Goal: Task Accomplishment & Management: Manage account settings

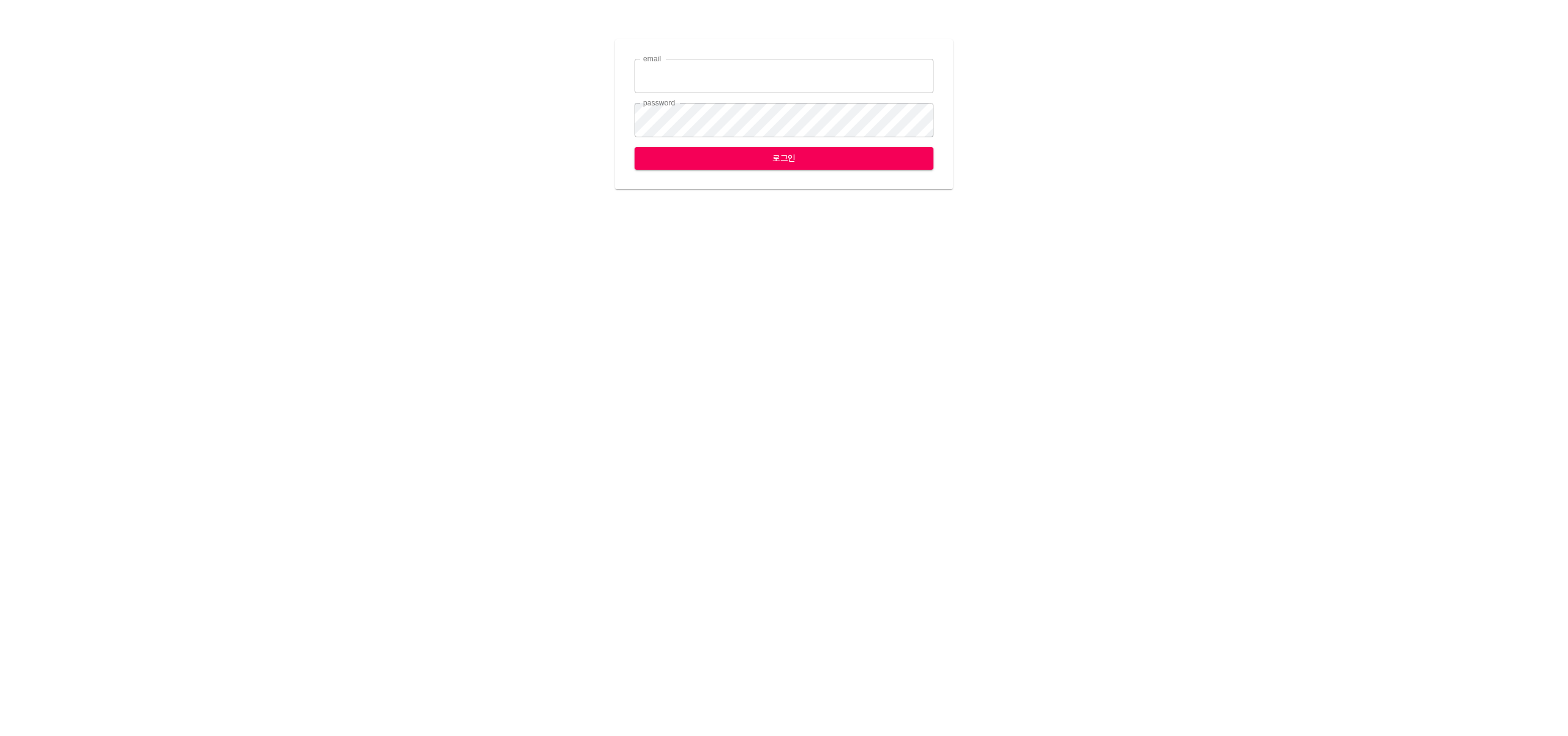
type input "leemh@ihateflyingbugs.com"
click at [769, 161] on span "로그인" at bounding box center [784, 158] width 280 height 15
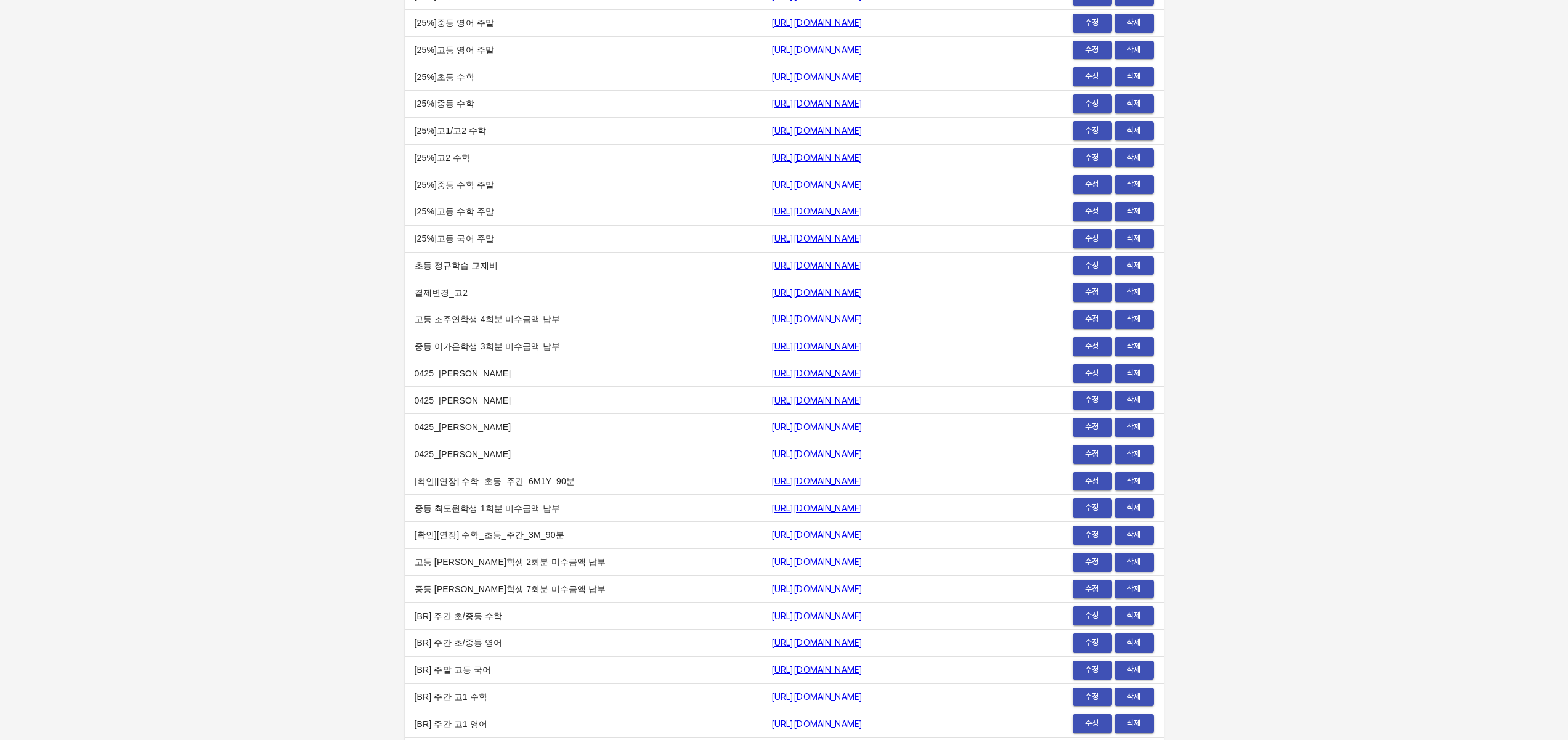
scroll to position [14431, 0]
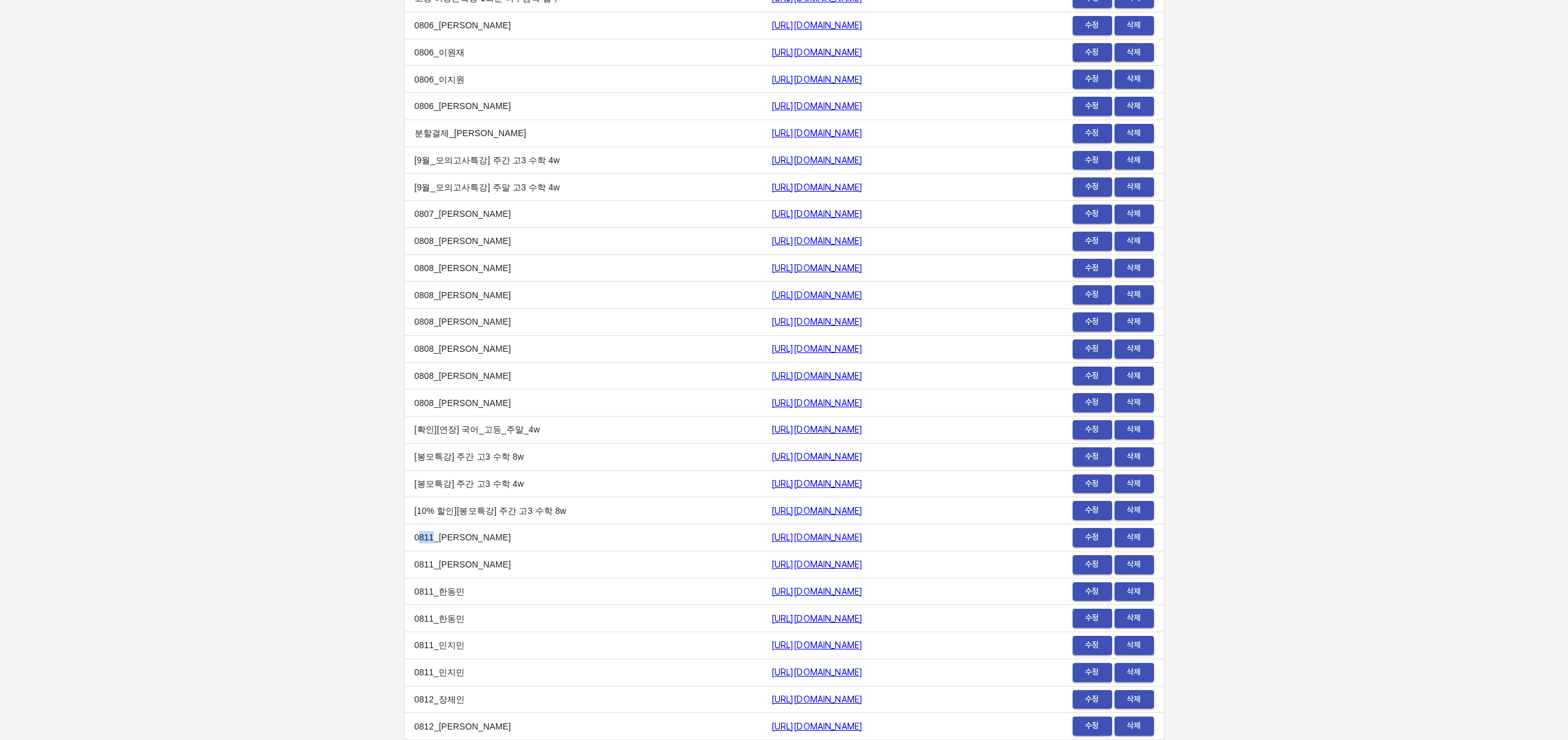
drag, startPoint x: 433, startPoint y: 536, endPoint x: 414, endPoint y: 537, distance: 19.0
click at [417, 536] on td "0811_이세진" at bounding box center [583, 537] width 357 height 27
drag, startPoint x: 414, startPoint y: 537, endPoint x: 422, endPoint y: 537, distance: 8.0
click at [422, 537] on td "0811_이세진" at bounding box center [583, 537] width 357 height 27
drag, startPoint x: 470, startPoint y: 537, endPoint x: 444, endPoint y: 534, distance: 26.2
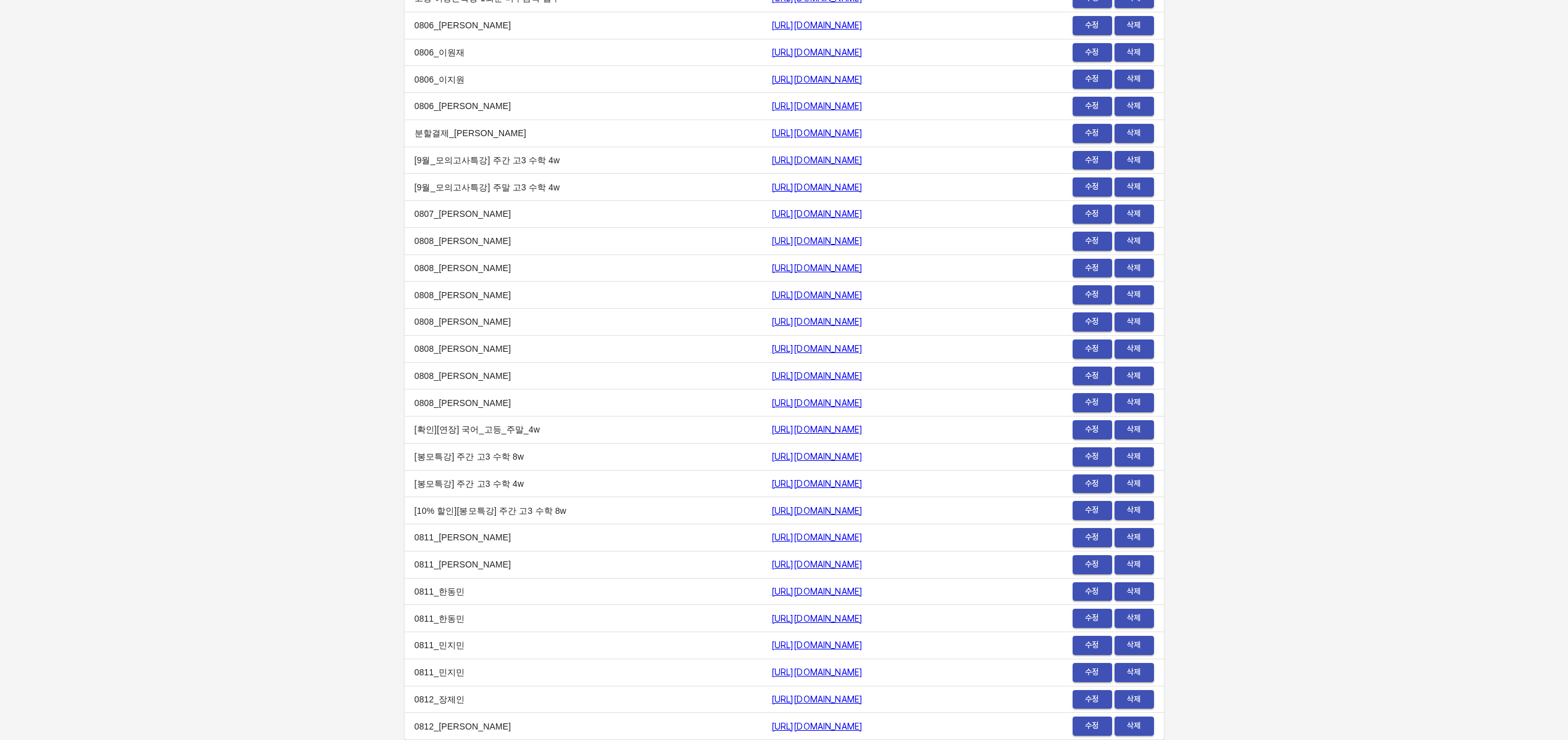
click at [424, 534] on td "0811_이세진" at bounding box center [583, 537] width 357 height 27
click at [546, 542] on td "0811_이세진" at bounding box center [583, 537] width 357 height 27
click at [1096, 537] on span "수정" at bounding box center [1091, 537] width 27 height 14
click at [1017, 517] on td "https://payment.mildang.kr/AjnAtHG0FEEpwX5n2_JYo" at bounding box center [897, 510] width 273 height 27
click at [1084, 484] on span "수정" at bounding box center [1091, 484] width 27 height 14
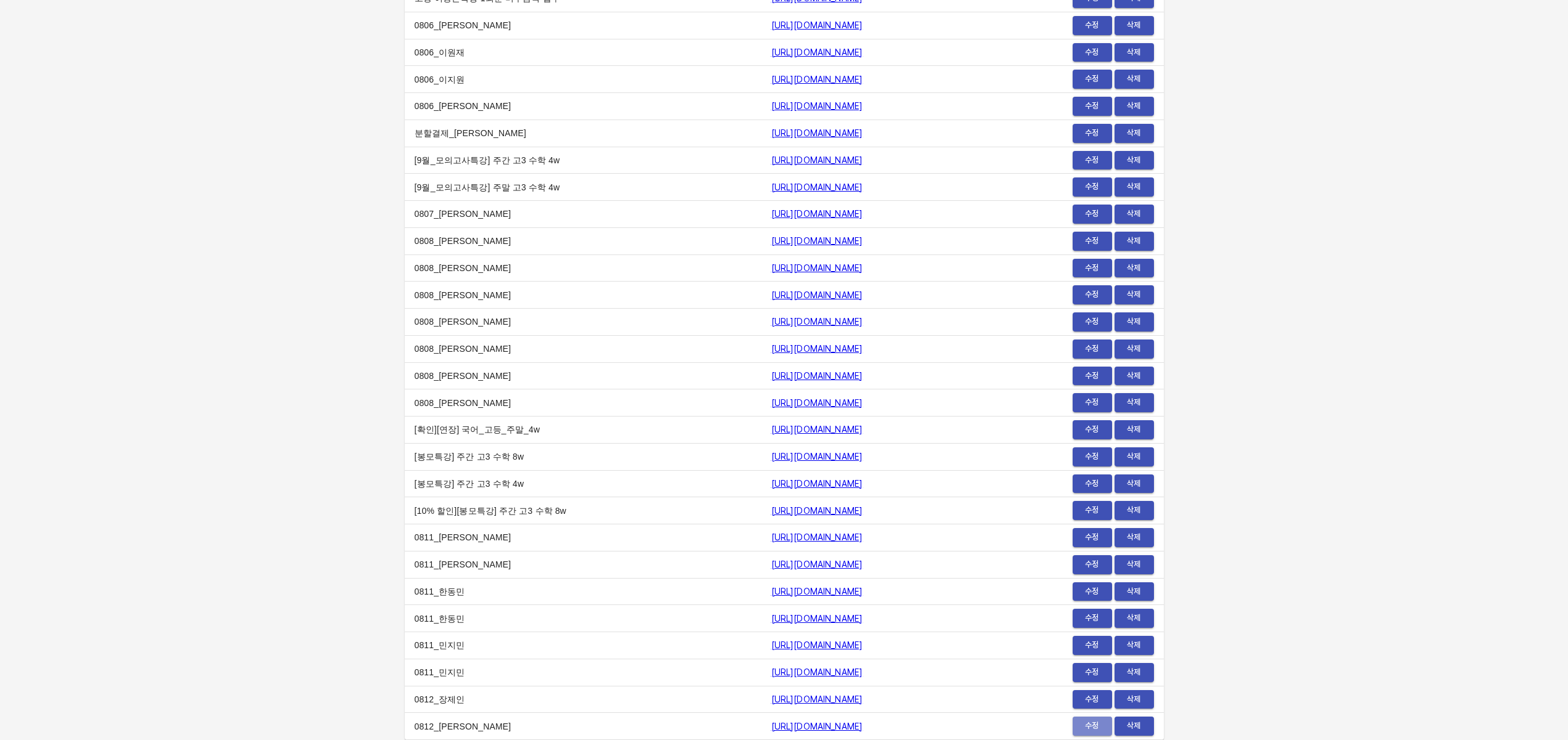
click at [1091, 722] on span "수정" at bounding box center [1091, 726] width 27 height 14
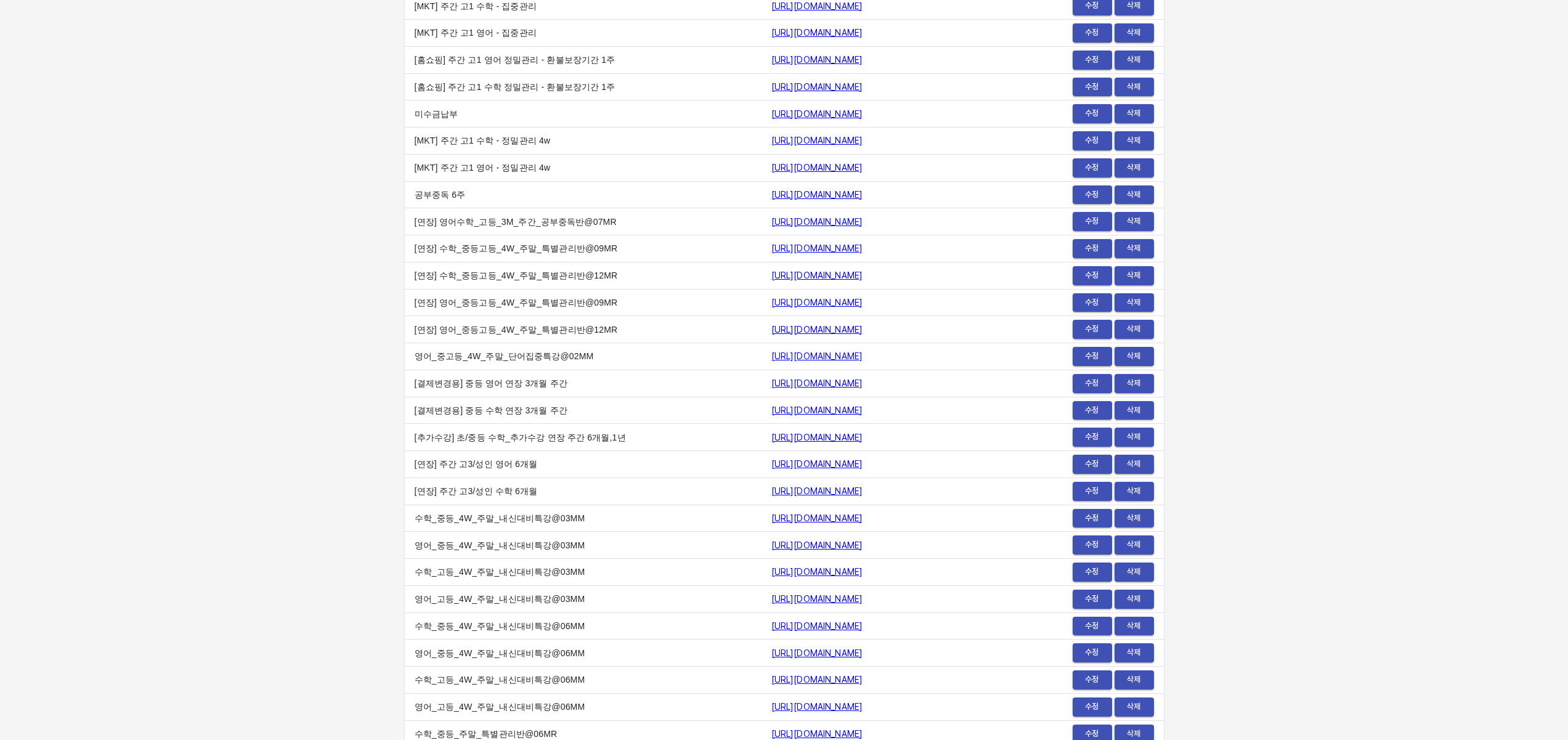
scroll to position [1175, 0]
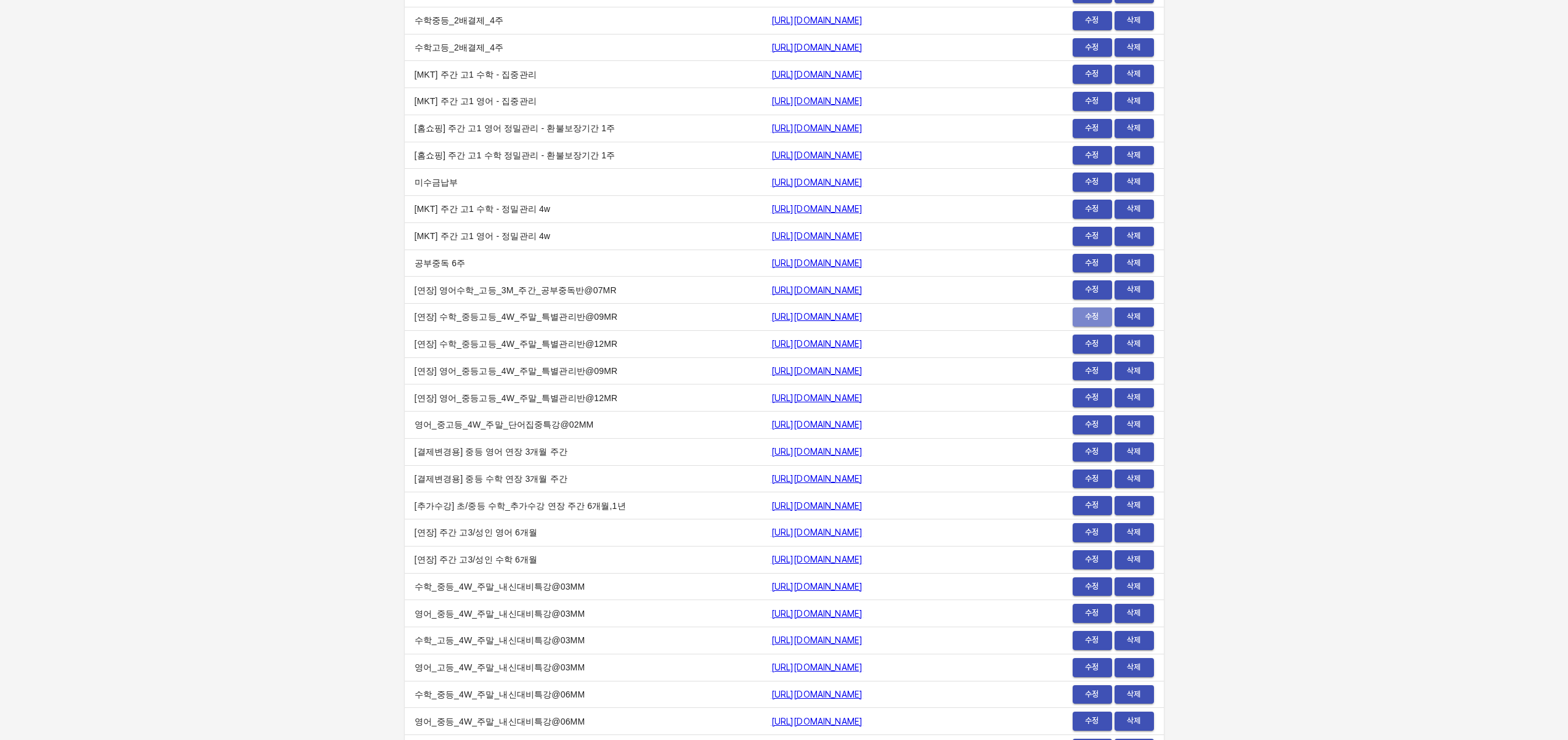
click at [1102, 318] on span "수정" at bounding box center [1091, 317] width 27 height 14
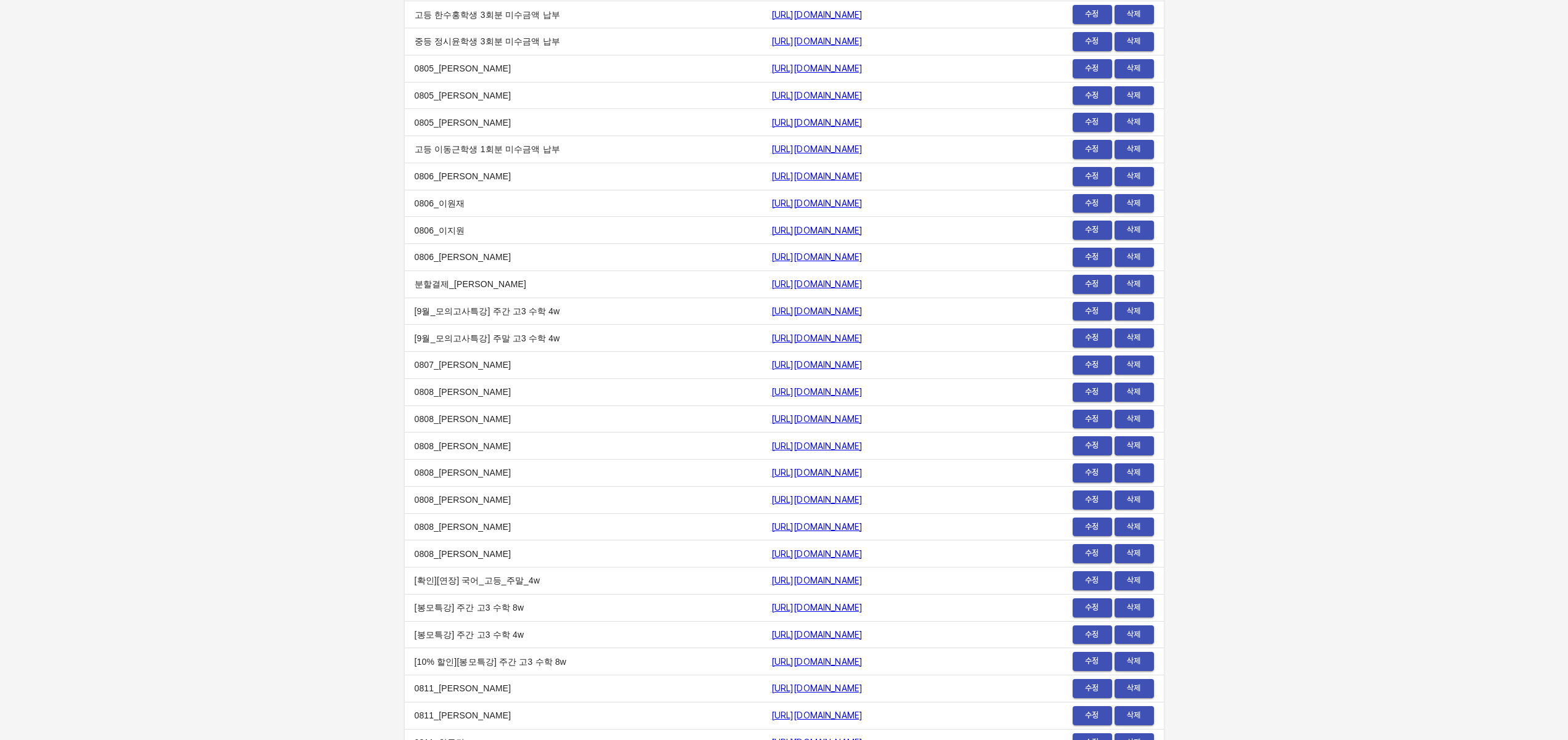
scroll to position [14431, 0]
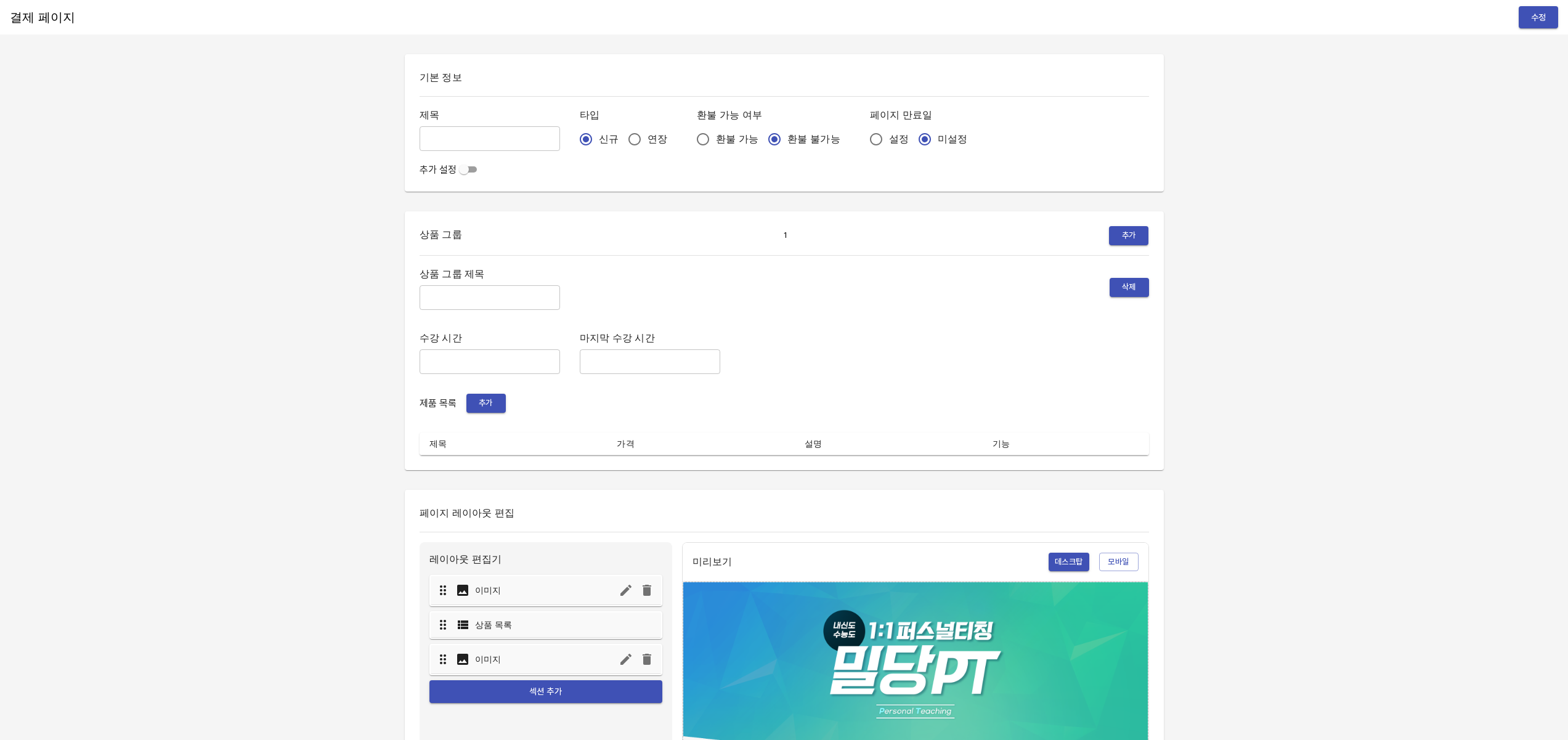
type input "0811_[PERSON_NAME]"
radio input "false"
radio input "true"
type input "주간 집중관리"
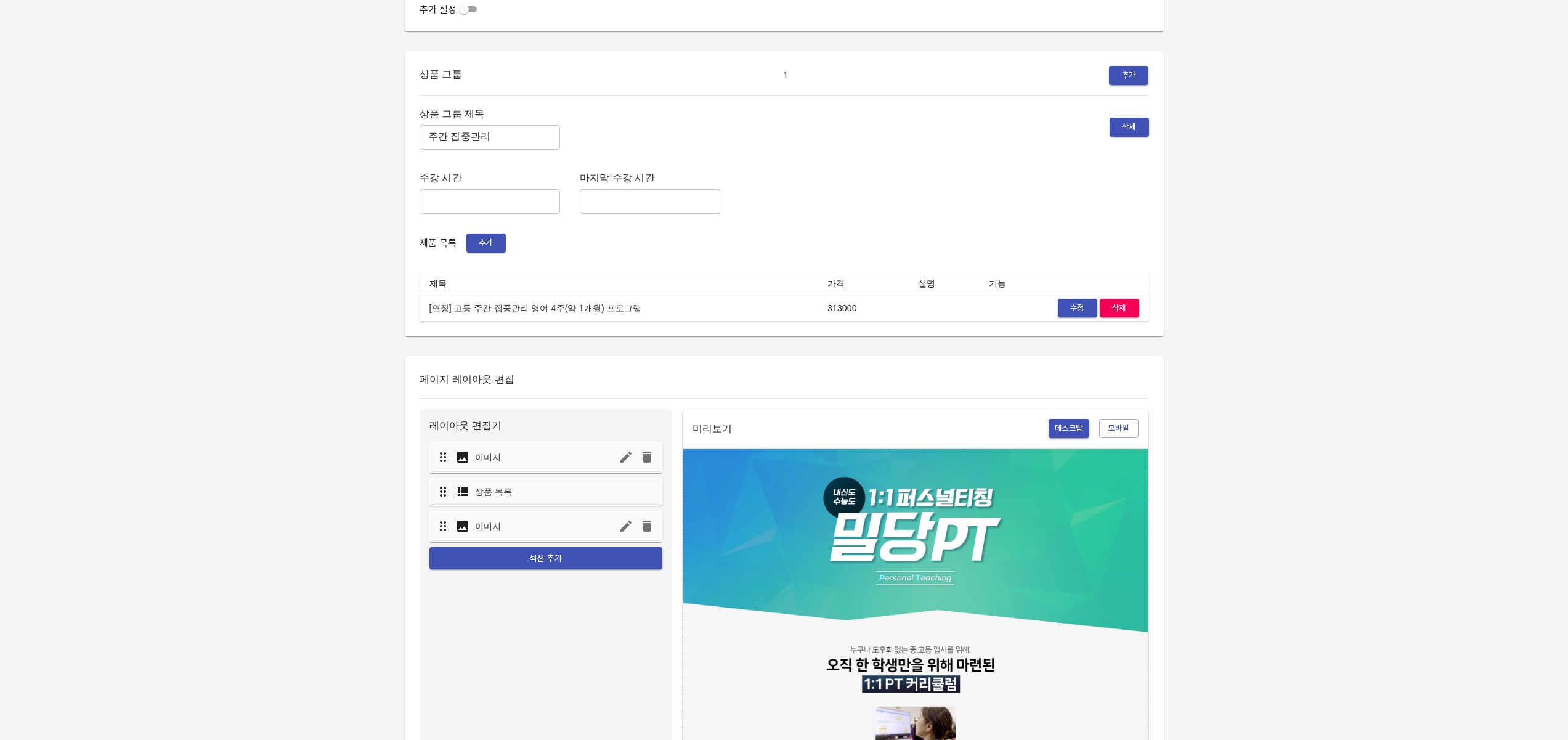
scroll to position [245, 0]
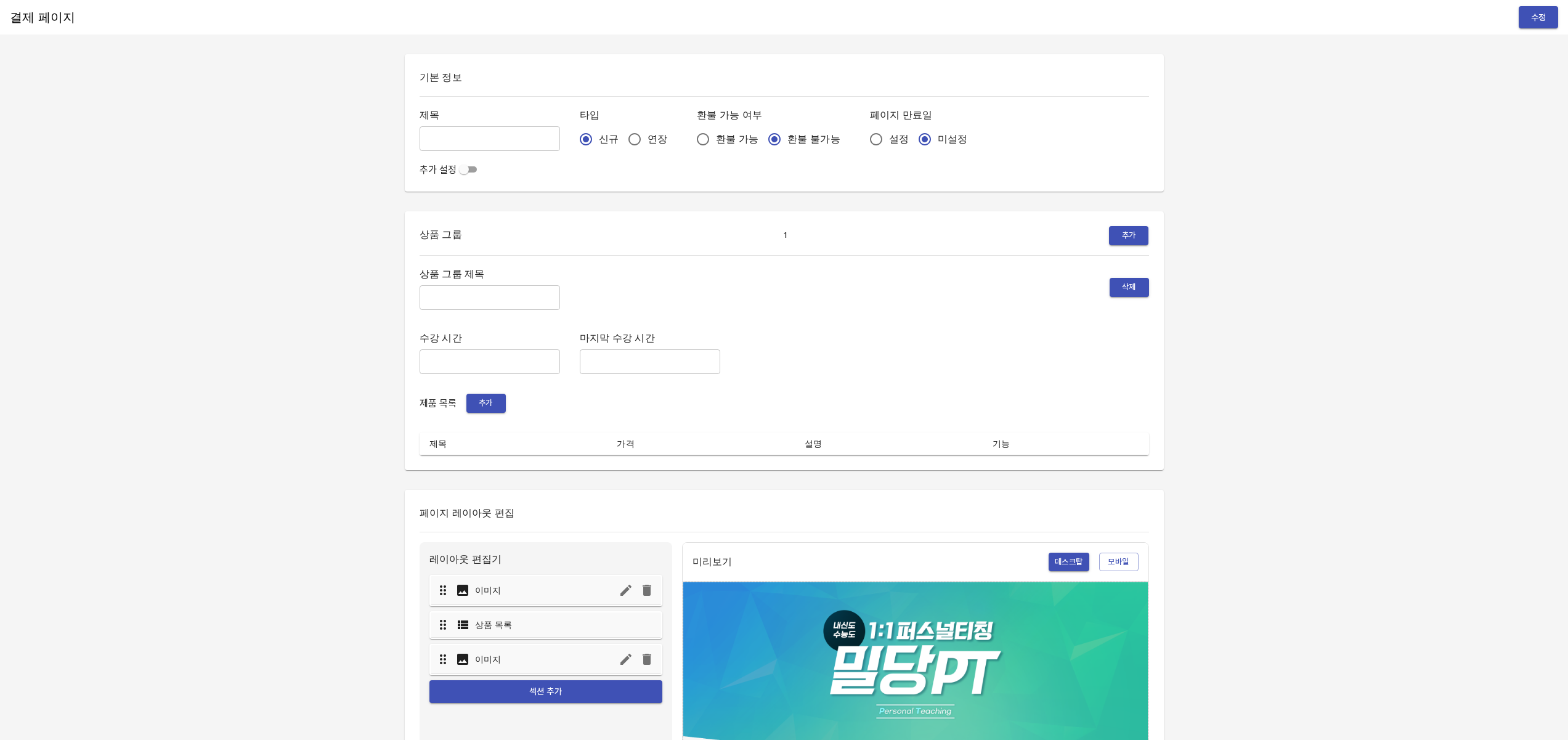
type input "[봉모특강] 주간 고3 수학 4w"
radio input "false"
radio input "true"
type input "봉투 모의고사 특강"
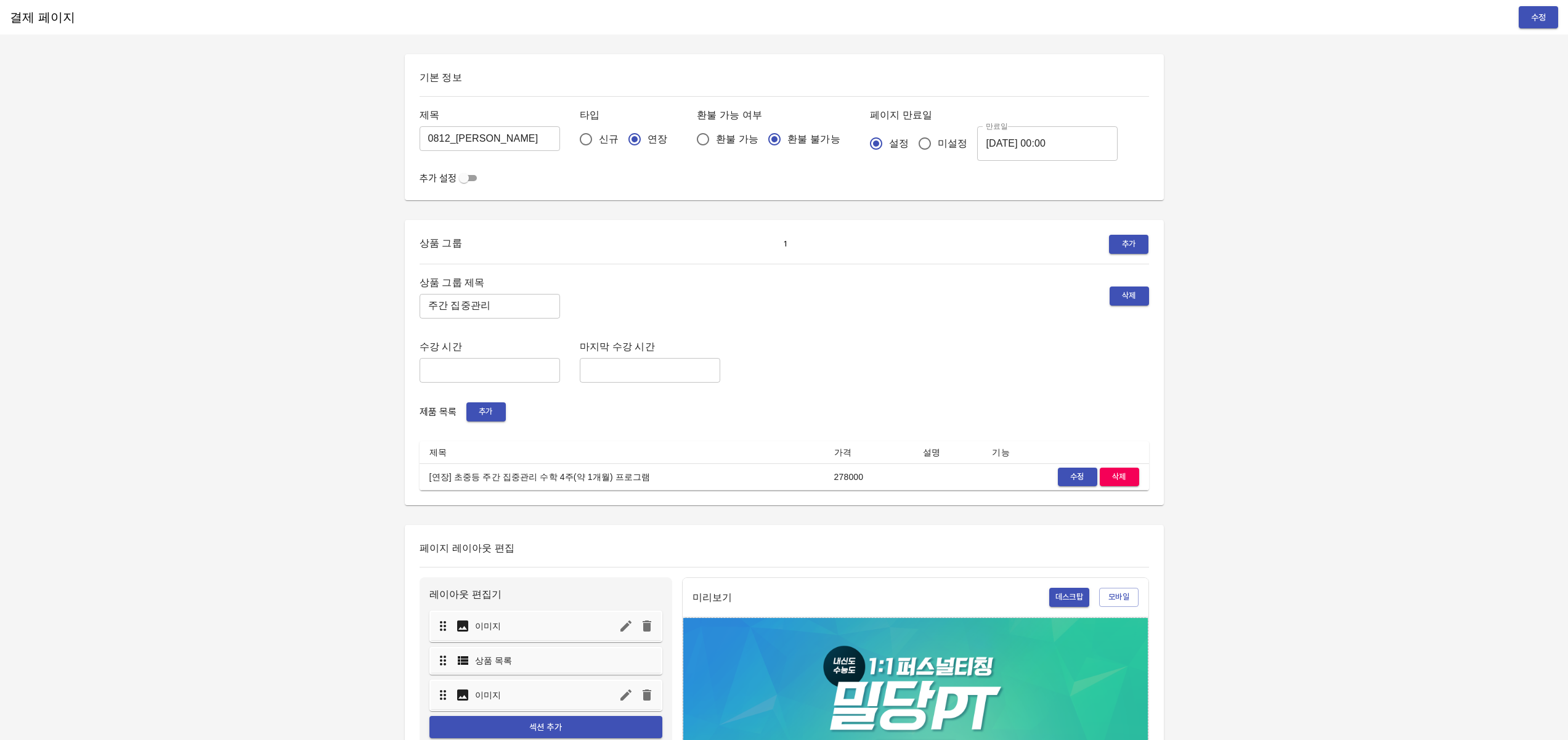
drag, startPoint x: 556, startPoint y: 304, endPoint x: 576, endPoint y: 312, distance: 21.5
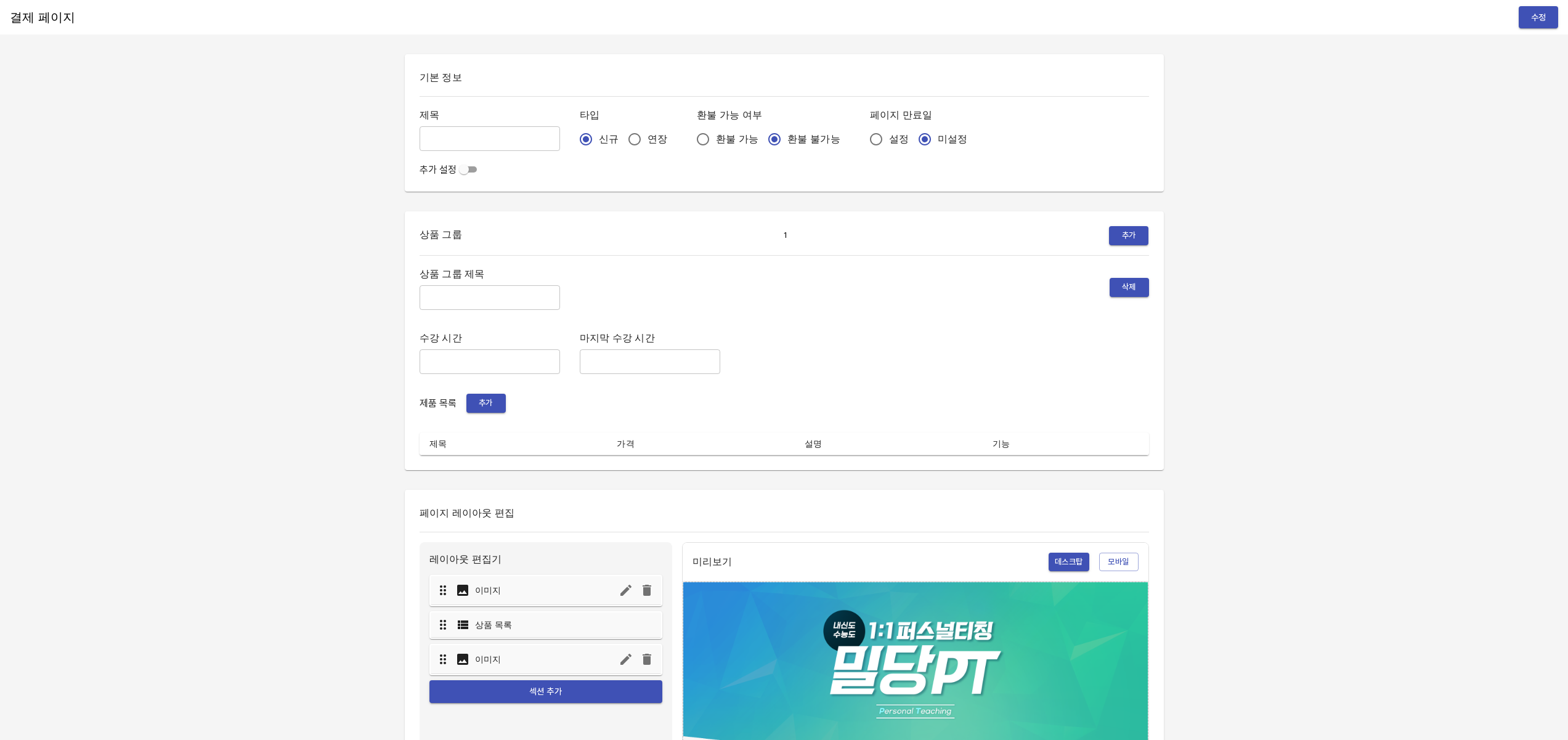
type input "[연장] 수학_중등고등_4W_주말_특별관리반@09MR"
type input "주말 특별관리"
type input "am9:30~pm7:30"
type input "pm3:00"
